Goal: Answer question/provide support: Share knowledge or assist other users

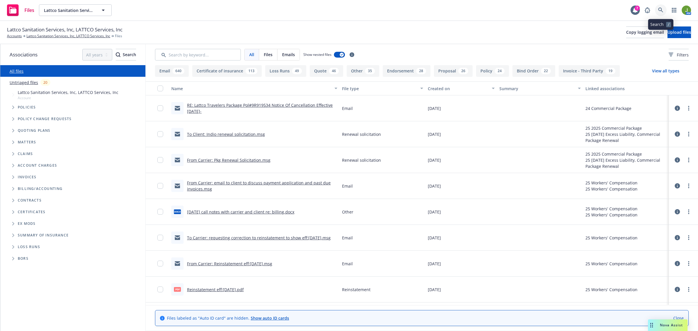
click at [663, 8] on icon at bounding box center [661, 10] width 5 height 5
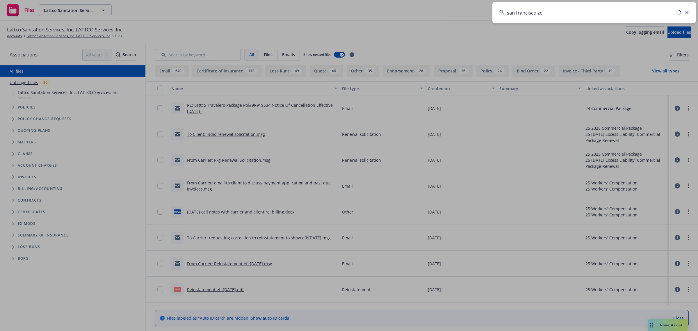
type input "[GEOGRAPHIC_DATA] zen"
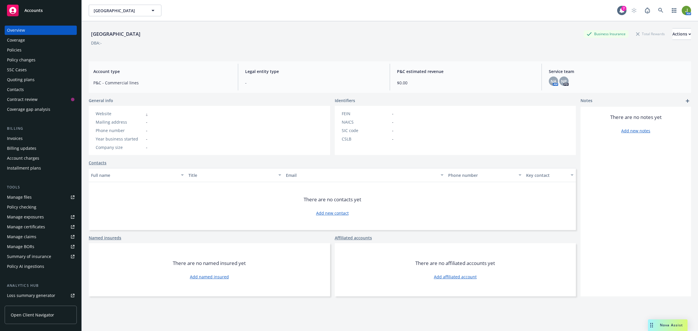
click at [673, 323] on span "Nova Assist" at bounding box center [671, 325] width 23 height 5
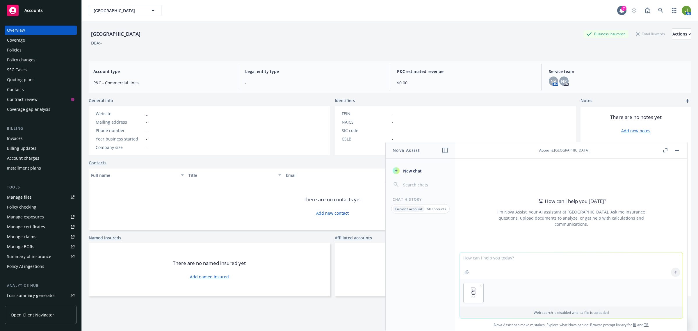
click at [489, 260] on textarea at bounding box center [571, 266] width 223 height 27
type textarea "What coverages are claims made on the attached policy?"
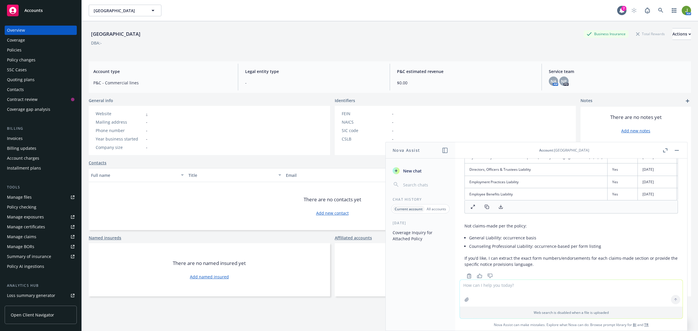
scroll to position [60, 0]
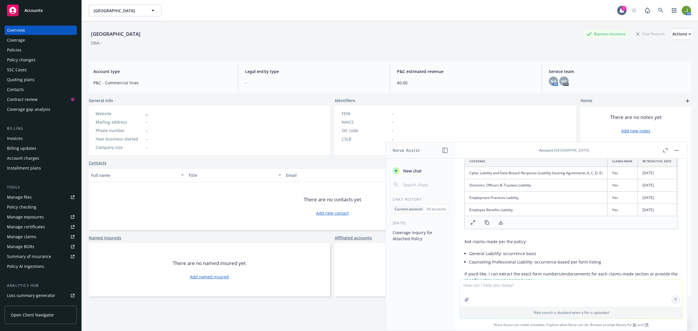
click at [501, 292] on textarea at bounding box center [571, 293] width 223 height 27
type textarea "Can you review the responses in pink to the questions they are next to and advi…"
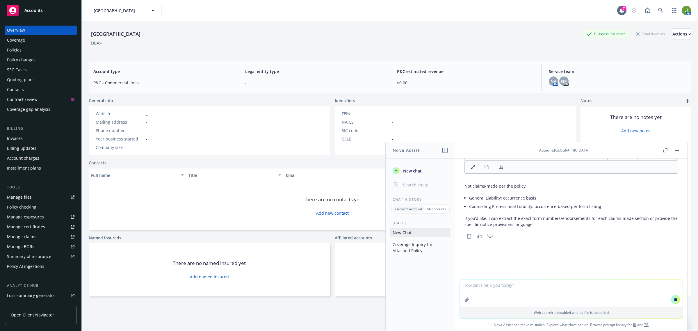
scroll to position [130, 0]
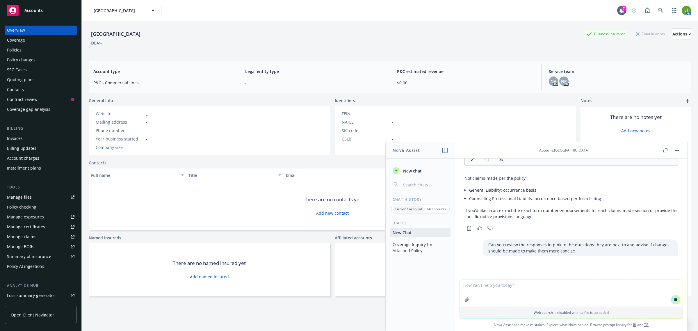
paste textarea "Program structure & triggers • Confirm our retroactive date and whether it full…"
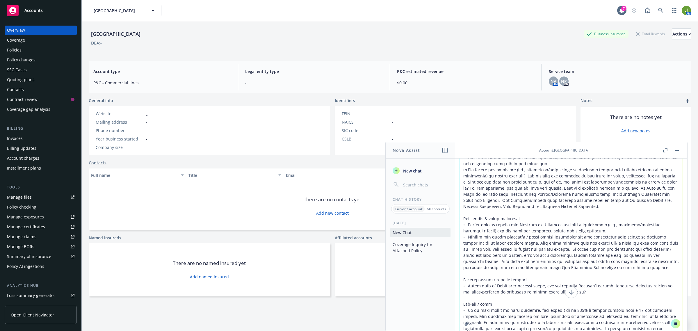
scroll to position [101, 0]
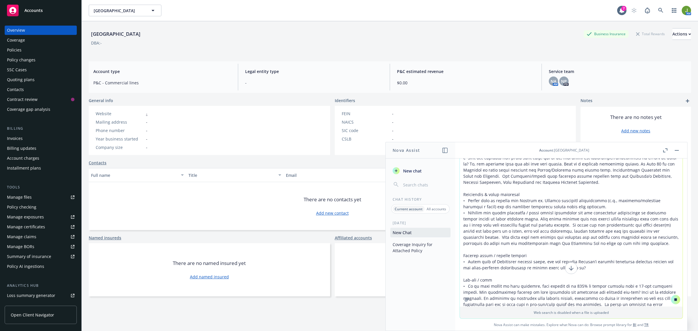
click at [621, 296] on textarea at bounding box center [571, 182] width 223 height 249
type textarea "Program structure & triggers • Confirm our retroactive date and whether it full…"
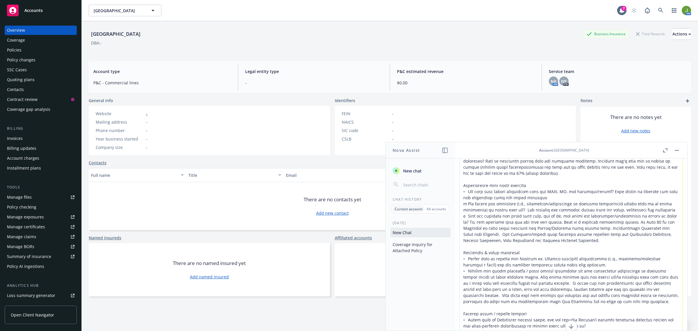
click at [674, 299] on div at bounding box center [571, 240] width 223 height 249
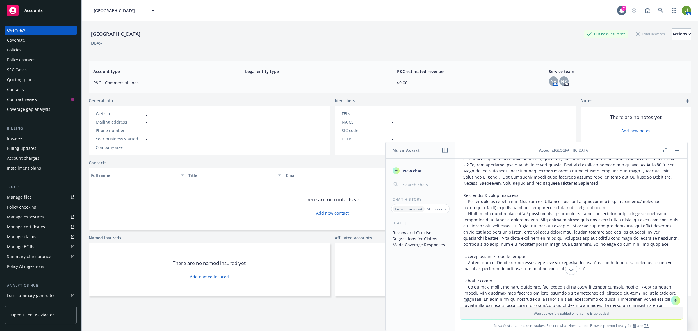
scroll to position [101, 0]
click at [674, 298] on icon at bounding box center [676, 300] width 4 height 4
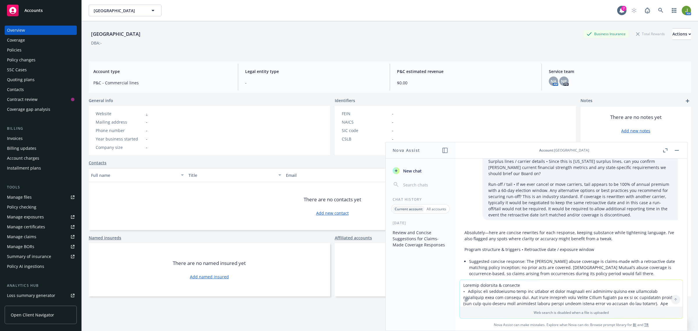
scroll to position [700, 0]
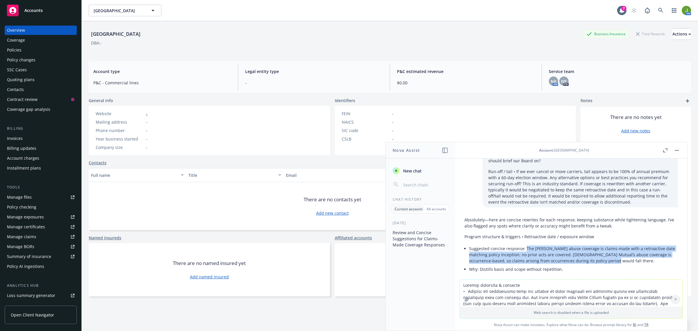
drag, startPoint x: 526, startPoint y: 237, endPoint x: 626, endPoint y: 247, distance: 100.7
click at [626, 247] on li "Suggested concise response: The Beazley abuse coverage is claims-made with a re…" at bounding box center [573, 254] width 209 height 21
copy li "The Beazley abuse coverage is claims-made with a retroactive date matching poli…"
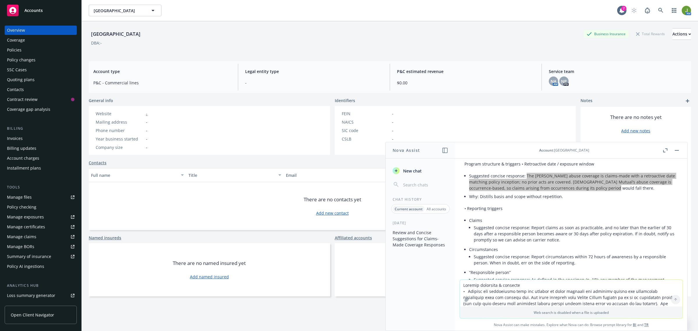
scroll to position [809, 0]
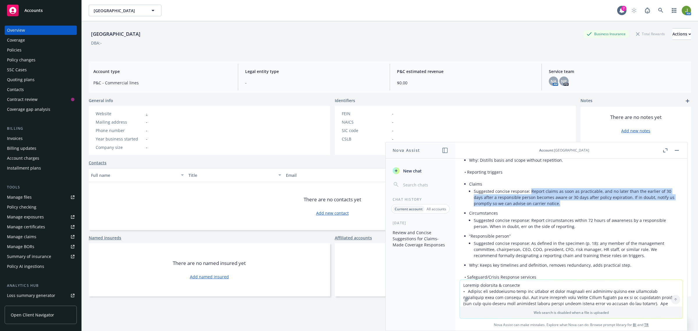
drag, startPoint x: 530, startPoint y: 179, endPoint x: 564, endPoint y: 189, distance: 35.3
click at [564, 189] on li "Suggested concise response: Report claims as soon as practicable, and no later …" at bounding box center [576, 197] width 204 height 21
copy li "Report claims as soon as practicable, and no later than the earlier of 30 days …"
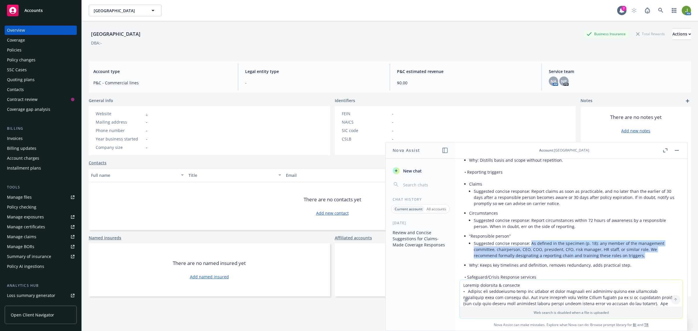
drag, startPoint x: 530, startPoint y: 232, endPoint x: 639, endPoint y: 242, distance: 109.6
click at [639, 242] on li "Suggested concise response: As defined in the specimen (p. 18): any member of t…" at bounding box center [576, 249] width 204 height 21
copy li "As defined in the specimen (p. 18): any member of the management committee, cha…"
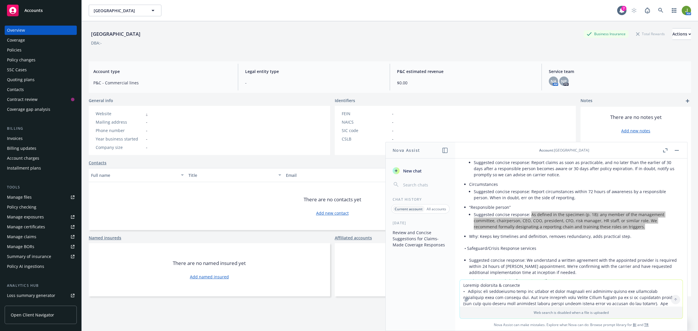
scroll to position [846, 0]
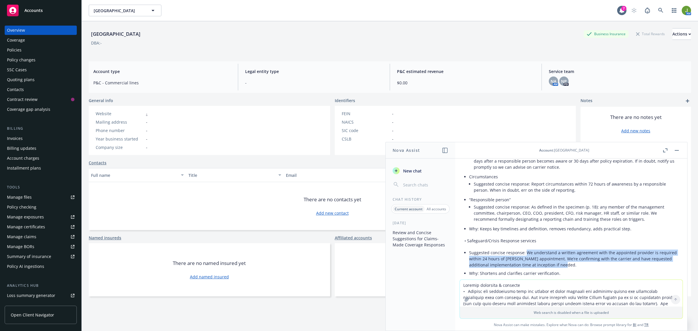
drag, startPoint x: 526, startPoint y: 240, endPoint x: 595, endPoint y: 252, distance: 69.9
click at [595, 252] on li "Suggested concise response: We understand a written agreement with the appointe…" at bounding box center [573, 259] width 209 height 21
copy li "We understand a written agreement with the appointed provider is required withi…"
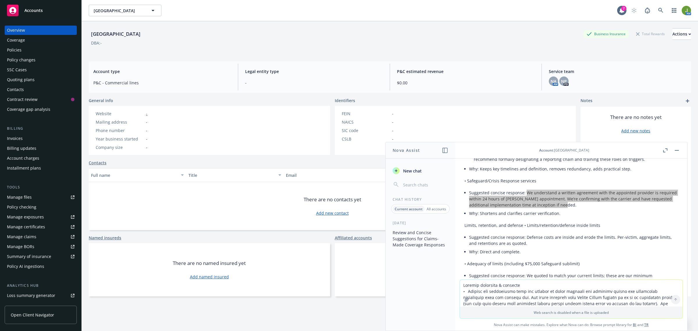
scroll to position [918, 0]
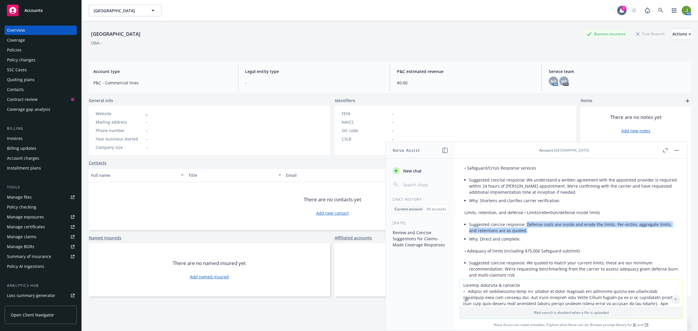
drag, startPoint x: 526, startPoint y: 213, endPoint x: 539, endPoint y: 220, distance: 15.1
click at [539, 220] on li "Suggested concise response: Defense costs are inside and erode the limits. Per-…" at bounding box center [573, 227] width 209 height 15
copy li "Defense costs are inside and erode the limits. Per-victim, aggregate limits, an…"
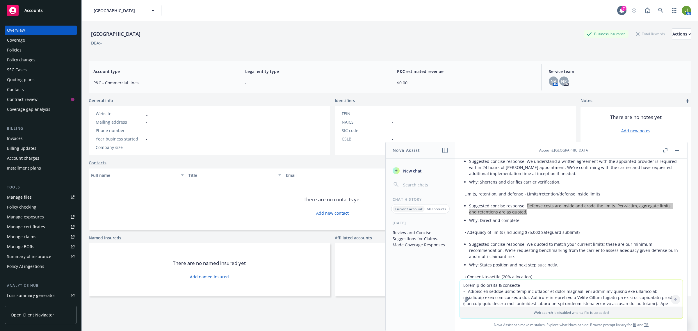
scroll to position [955, 0]
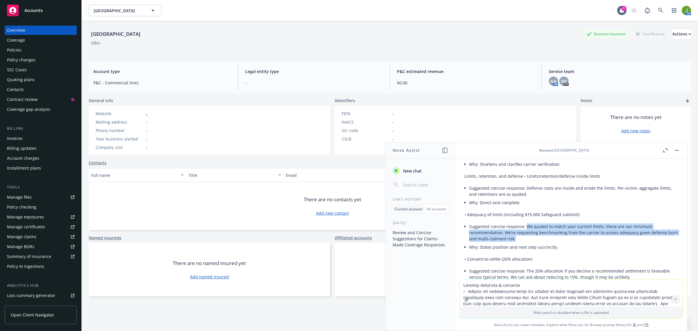
drag, startPoint x: 524, startPoint y: 214, endPoint x: 547, endPoint y: 224, distance: 24.1
click at [547, 224] on li "Suggested concise response: We quoted to match your current limits; these are o…" at bounding box center [573, 232] width 209 height 21
copy li "We quoted to match your current limits; these are our minimum recommendation. W…"
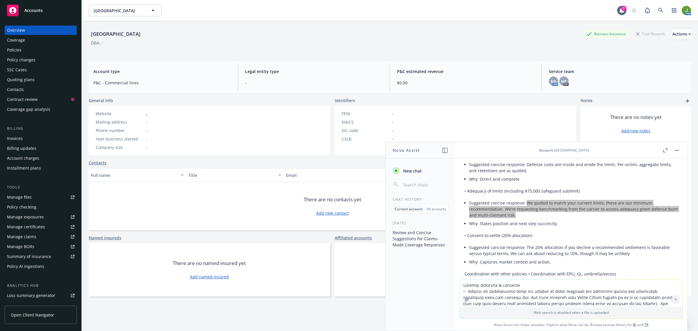
scroll to position [991, 0]
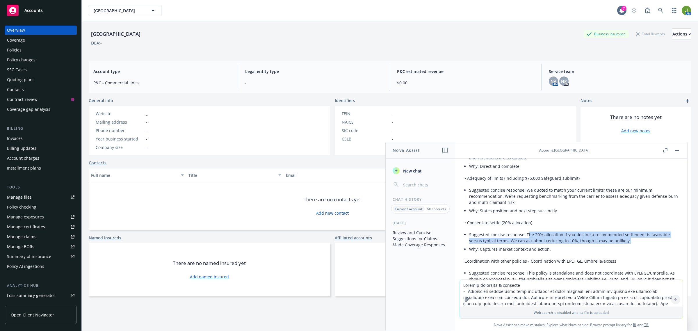
drag, startPoint x: 526, startPoint y: 222, endPoint x: 627, endPoint y: 227, distance: 101.4
click at [627, 230] on li "Suggested concise response: The 20% allocation if you decline a recommended set…" at bounding box center [573, 237] width 209 height 15
copy li "he 20% allocation if you decline a recommended settlement is favorable versus t…"
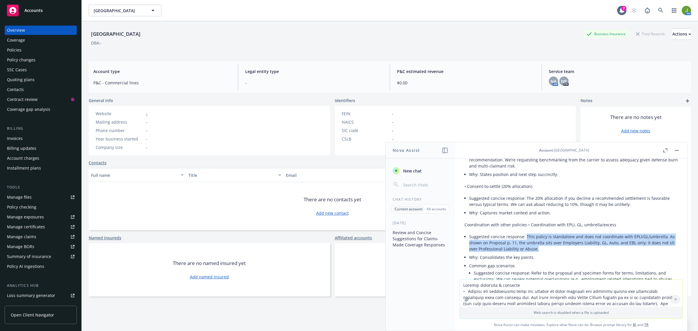
drag, startPoint x: 526, startPoint y: 223, endPoint x: 612, endPoint y: 236, distance: 87.5
click at [612, 236] on p "Suggested concise response: This policy is standalone and does not coordinate w…" at bounding box center [573, 243] width 209 height 18
copy p "This policy is standalone and does not coordinate with EPLI/GL/umbrella. As sho…"
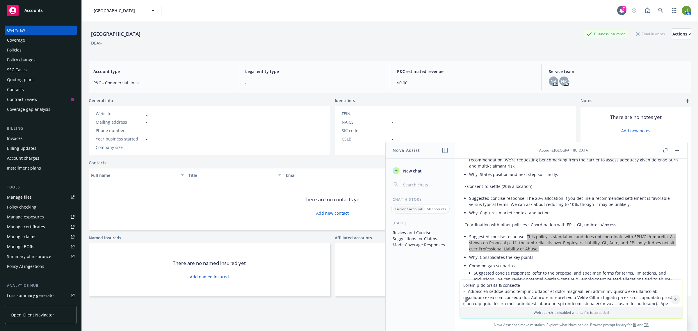
scroll to position [1064, 0]
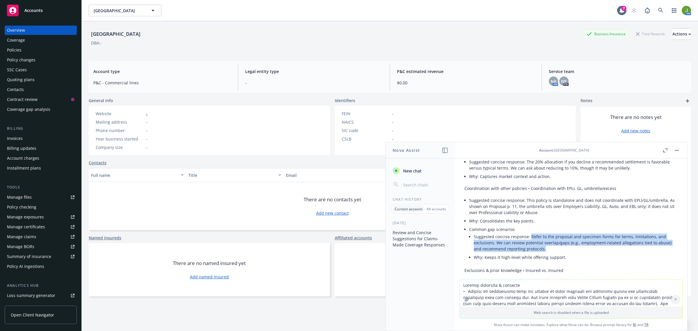
drag, startPoint x: 530, startPoint y: 224, endPoint x: 581, endPoint y: 234, distance: 51.8
click at [581, 234] on li "Suggested concise response: Refer to the proposal and specimen forms for terms,…" at bounding box center [576, 243] width 204 height 21
copy li "Refer to the proposal and specimen forms for terms, limitations, and exclusions…"
click at [552, 236] on li "Suggested concise response: Refer to the proposal and specimen forms for terms,…" at bounding box center [576, 243] width 204 height 21
drag, startPoint x: 530, startPoint y: 224, endPoint x: 495, endPoint y: 229, distance: 34.7
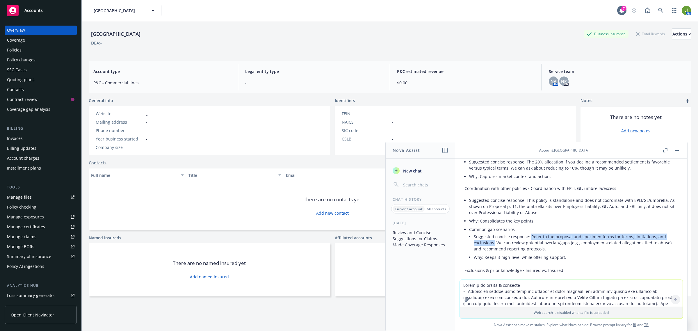
click at [495, 233] on li "Suggested concise response: Refer to the proposal and specimen forms for terms,…" at bounding box center [576, 243] width 204 height 21
copy li "Refer to the proposal and specimen forms for terms, limitations, and exclusions."
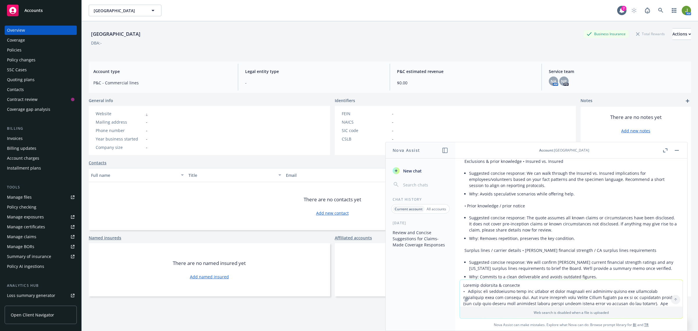
scroll to position [1137, 0]
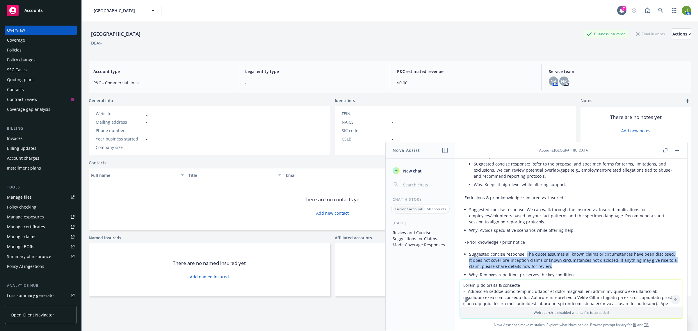
drag, startPoint x: 525, startPoint y: 242, endPoint x: 597, endPoint y: 251, distance: 72.7
click at [597, 251] on li "Suggested concise response: The quote assumes all known claims or circumstances…" at bounding box center [573, 260] width 209 height 21
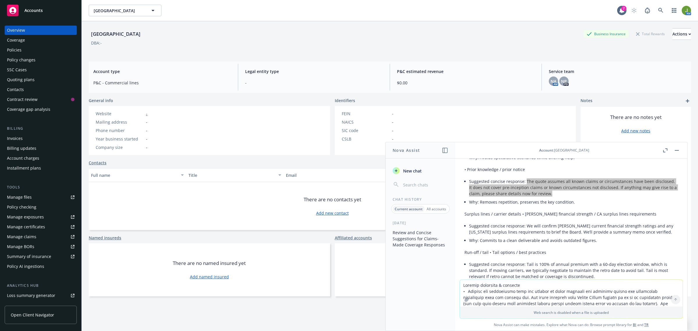
scroll to position [1246, 0]
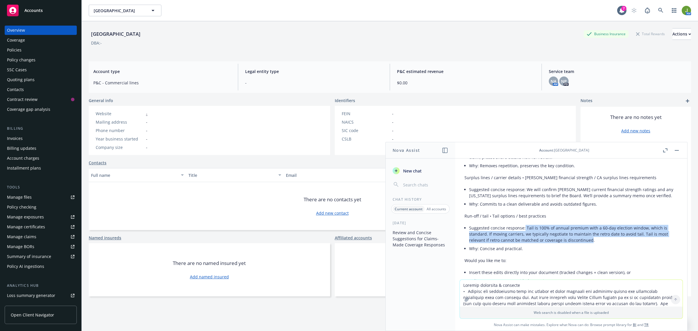
drag, startPoint x: 524, startPoint y: 214, endPoint x: 590, endPoint y: 228, distance: 66.8
click at [590, 228] on li "Suggested concise response: Tail is 100% of annual premium with a 60‑day electi…" at bounding box center [573, 234] width 209 height 21
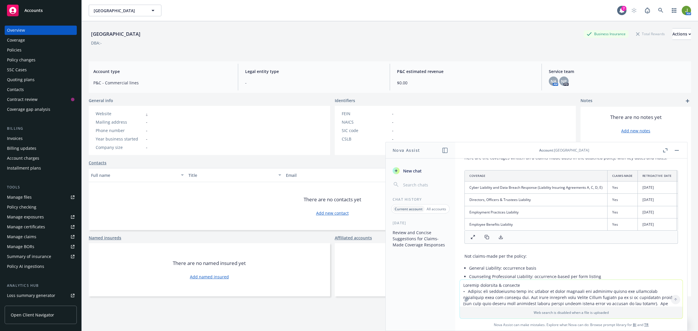
scroll to position [0, 0]
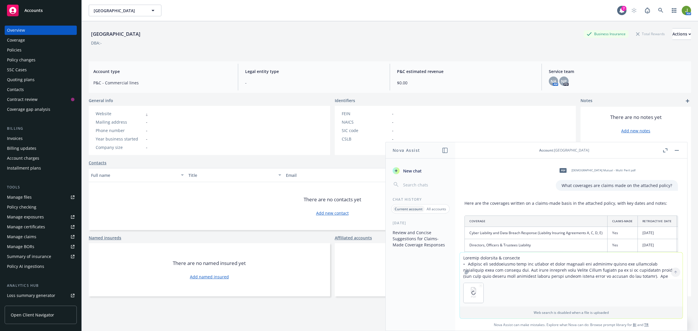
click at [484, 260] on textarea at bounding box center [571, 266] width 223 height 27
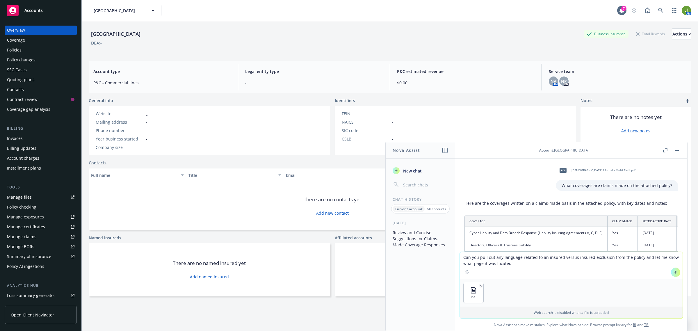
type textarea "Can you pull out any language related to an insured versus insured exclusion fr…"
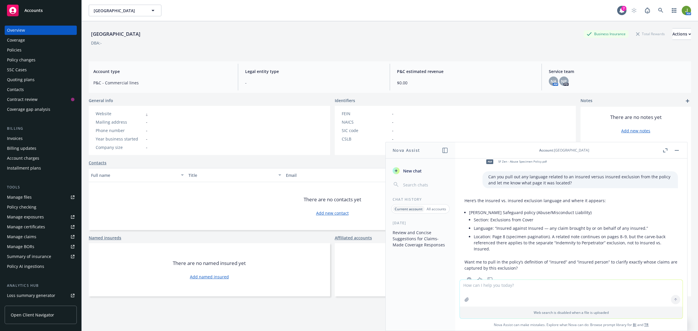
scroll to position [1419, 0]
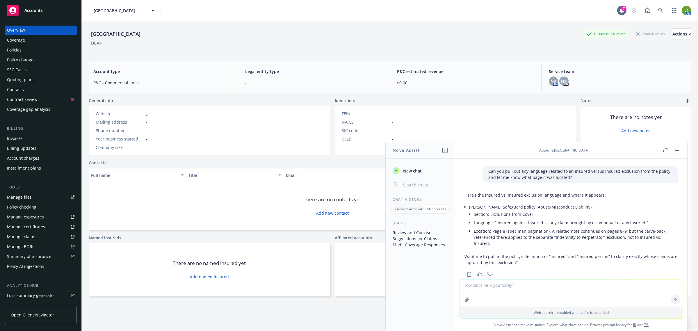
click at [495, 291] on textarea at bounding box center [571, 293] width 223 height 27
click at [498, 279] on textarea "Can you provide an" at bounding box center [571, 292] width 223 height 27
paste textarea "• Please walk us through the Insured vs. Insured exclusion implications (e.g., …"
click at [564, 285] on textarea "Can you provide a concise response to the question • Please walk us through the…" at bounding box center [571, 292] width 223 height 27
type textarea "Can you provide a concise response to the question • "Please walk us through th…"
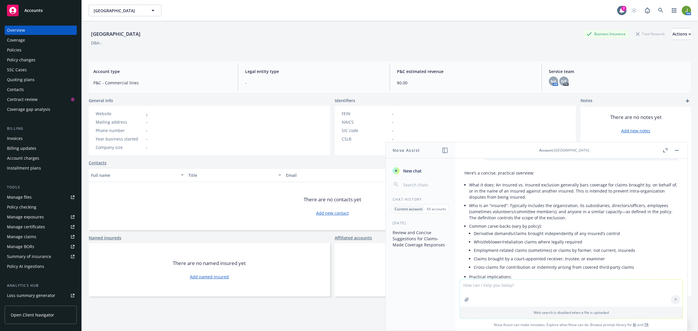
scroll to position [1530, 0]
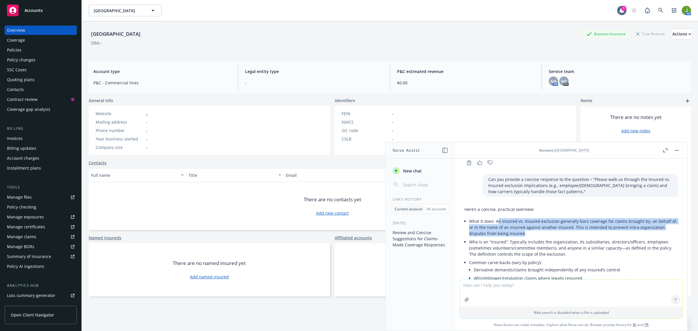
drag, startPoint x: 498, startPoint y: 210, endPoint x: 523, endPoint y: 221, distance: 27.4
click at [523, 221] on p "What it does: An Insured vs. Insured exclusion generally bars coverage for clai…" at bounding box center [573, 227] width 209 height 18
drag, startPoint x: 496, startPoint y: 207, endPoint x: 524, endPoint y: 220, distance: 30.6
click at [524, 220] on p "What it does: An Insured vs. Insured exclusion generally bars coverage for clai…" at bounding box center [573, 227] width 209 height 18
click at [514, 288] on textarea at bounding box center [571, 293] width 223 height 27
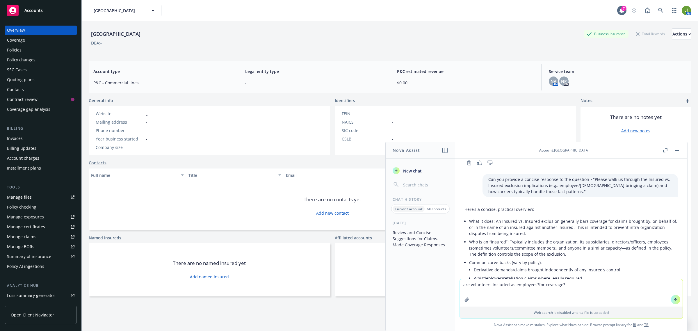
type textarea "are volunteers included as employees? for coverage?"
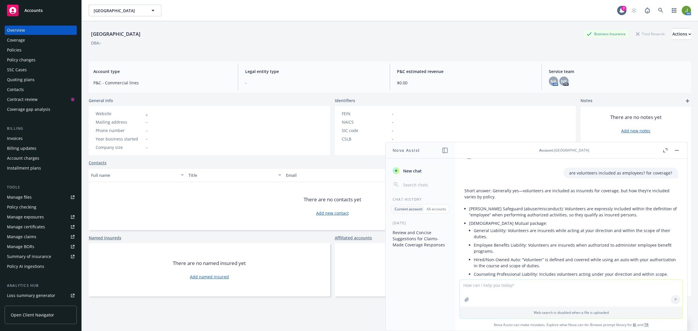
scroll to position [1758, 0]
